Goal: Find specific page/section: Find specific page/section

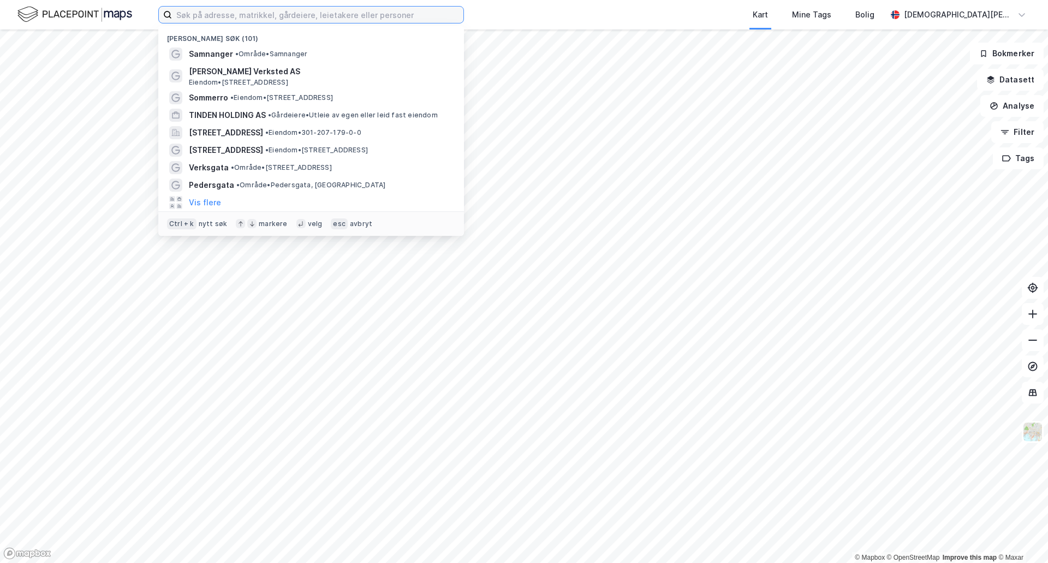
click at [392, 20] on input at bounding box center [317, 15] width 291 height 16
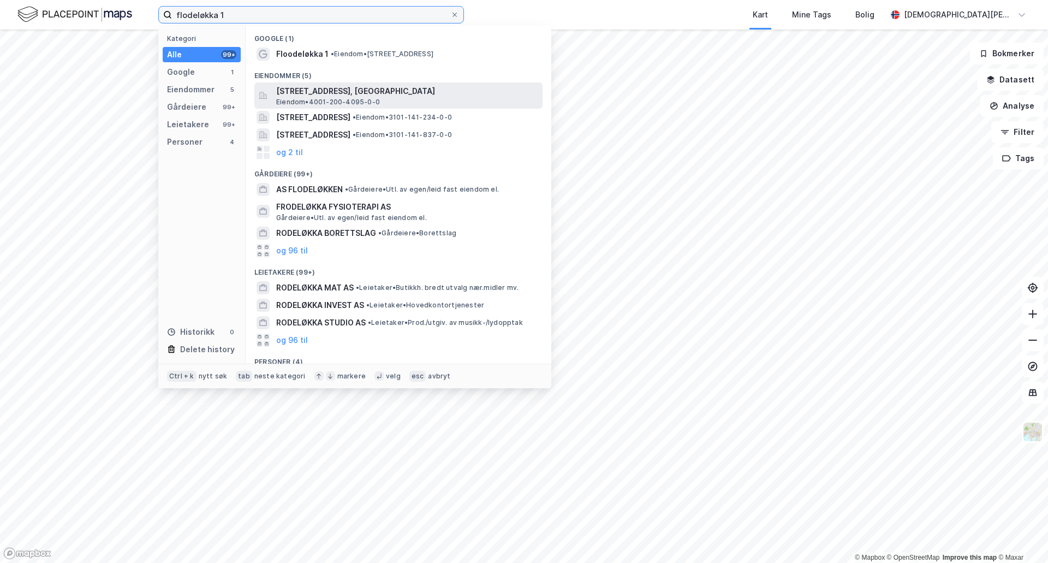
type input "flodeløkka 1"
click at [401, 91] on span "[STREET_ADDRESS], [GEOGRAPHIC_DATA]" at bounding box center [407, 91] width 262 height 13
